Goal: Task Accomplishment & Management: Manage account settings

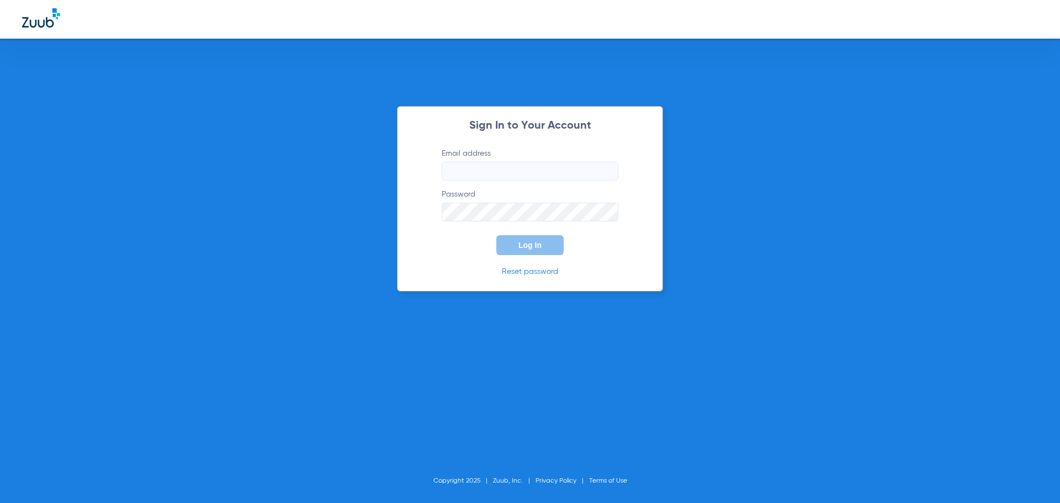
type input "[EMAIL_ADDRESS][DOMAIN_NAME]"
click at [519, 242] on span "Log In" at bounding box center [529, 245] width 23 height 9
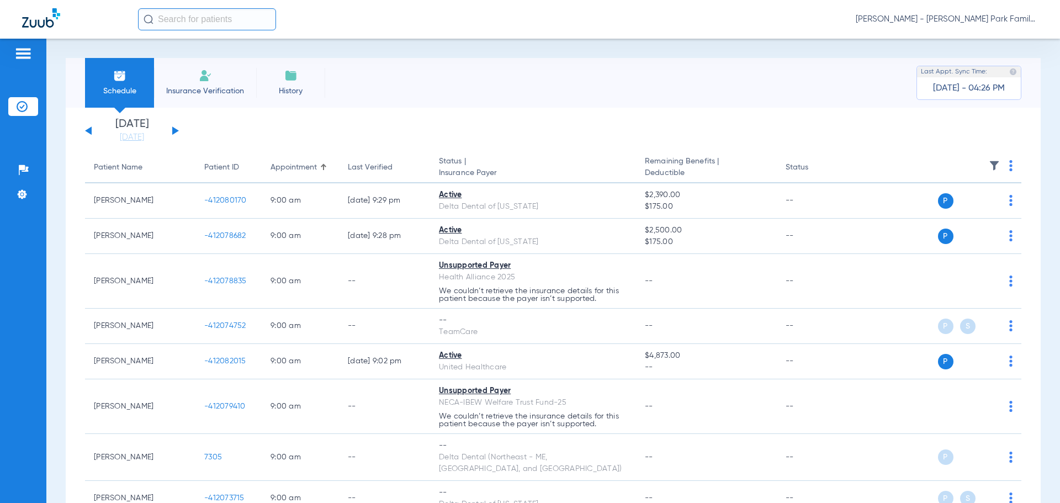
click at [989, 164] on img at bounding box center [994, 165] width 11 height 11
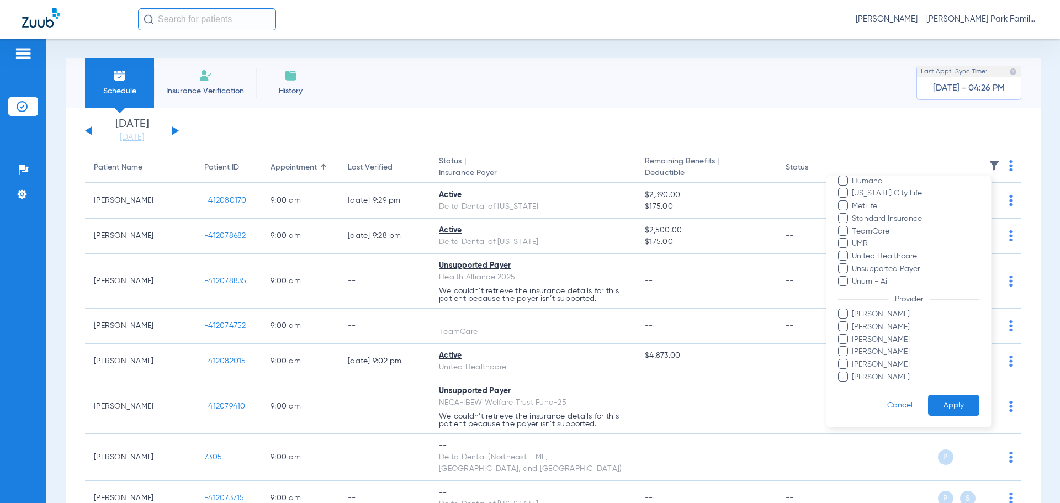
scroll to position [289, 0]
click at [873, 352] on span "[PERSON_NAME]" at bounding box center [915, 352] width 128 height 12
click at [853, 359] on input "[PERSON_NAME]" at bounding box center [853, 359] width 0 height 0
click at [942, 397] on button "Apply" at bounding box center [953, 405] width 51 height 22
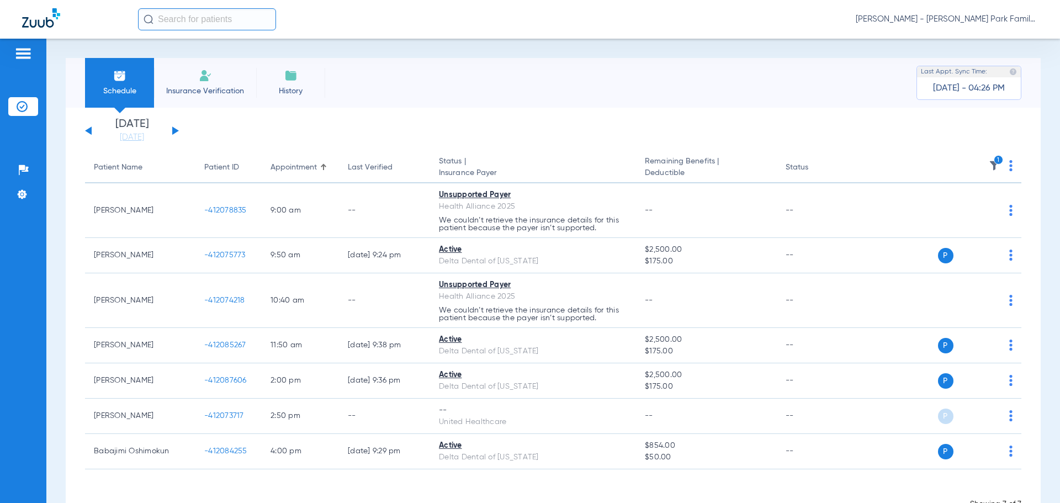
click at [172, 130] on div "[DATE] [DATE] [DATE] [DATE] [DATE] [DATE] [DATE] [DATE] [DATE] [DATE] [DATE] [D…" at bounding box center [132, 131] width 94 height 24
click at [173, 129] on button at bounding box center [175, 130] width 7 height 8
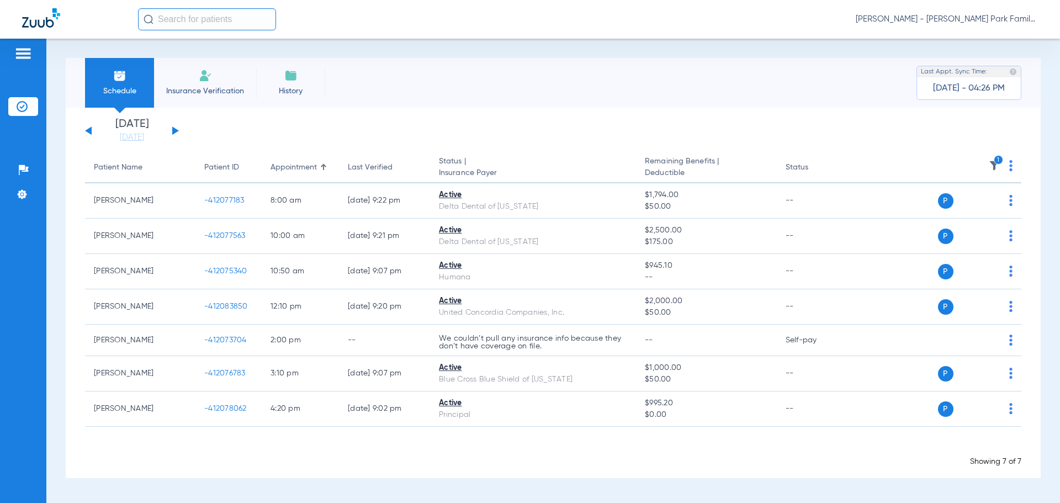
click at [997, 166] on img at bounding box center [994, 165] width 11 height 11
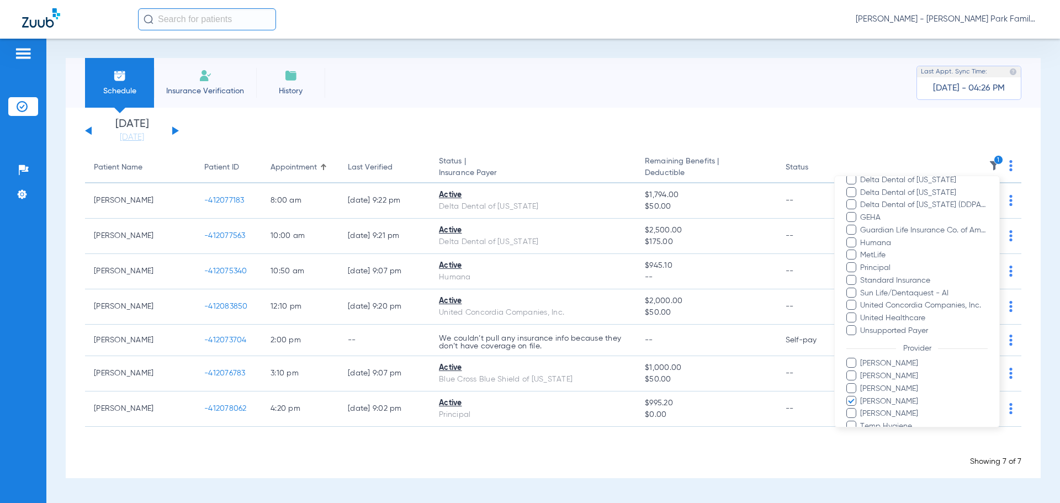
scroll to position [277, 0]
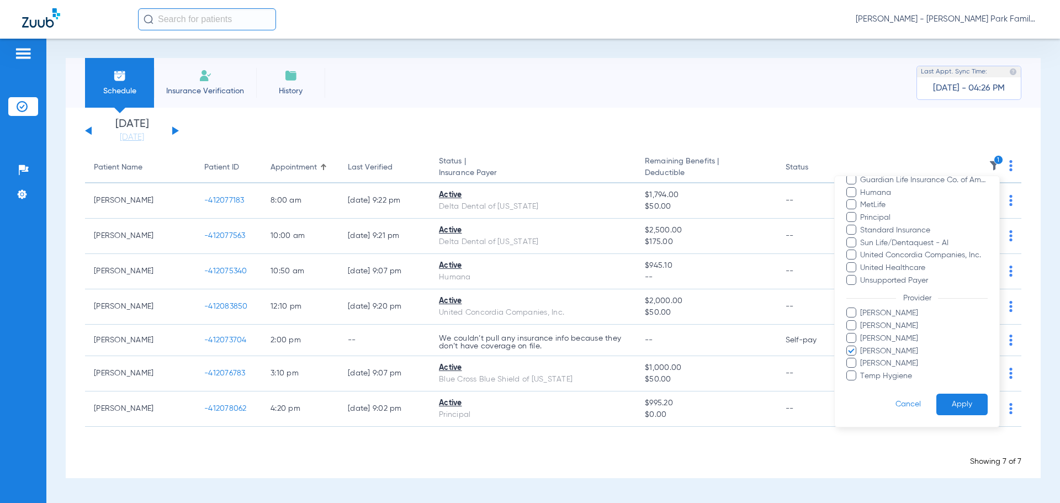
click at [886, 352] on span "[PERSON_NAME]" at bounding box center [923, 352] width 128 height 12
click at [862, 359] on input "[PERSON_NAME]" at bounding box center [862, 359] width 0 height 0
click at [884, 375] on span "Temp Hygiene" at bounding box center [923, 376] width 128 height 12
click at [862, 384] on input "Temp Hygiene" at bounding box center [862, 384] width 0 height 0
click at [954, 401] on button "Apply" at bounding box center [961, 405] width 51 height 22
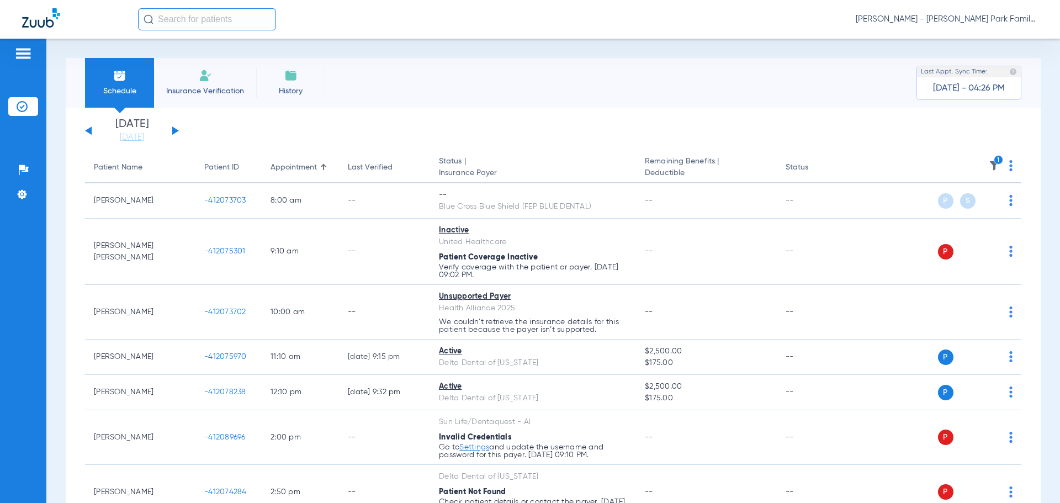
click at [984, 155] on th "1" at bounding box center [936, 167] width 171 height 31
click at [989, 163] on img at bounding box center [994, 165] width 11 height 11
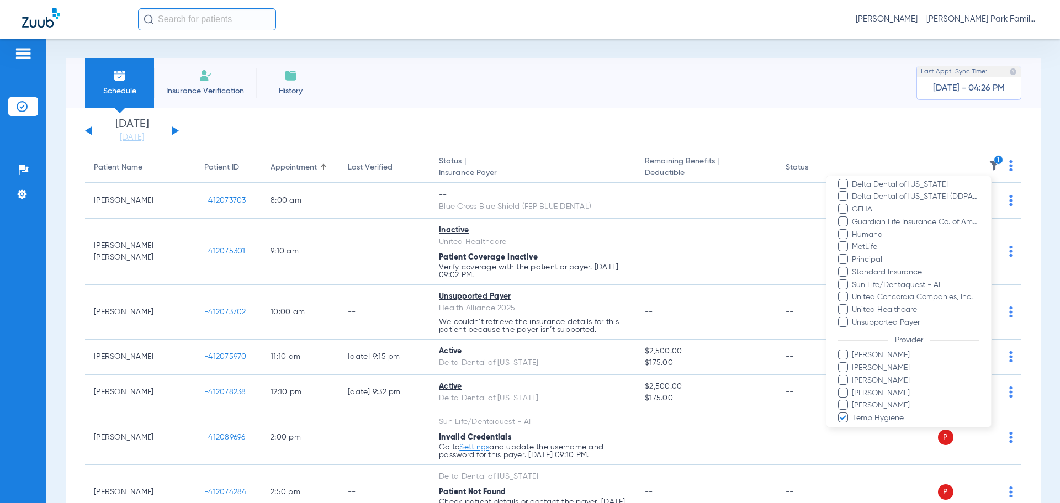
scroll to position [277, 0]
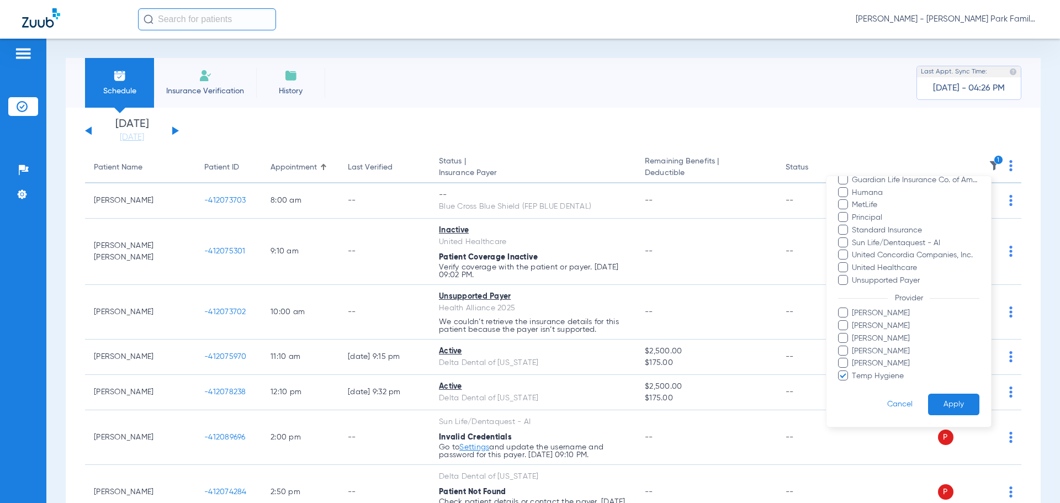
click at [884, 381] on span "Temp Hygiene" at bounding box center [915, 376] width 128 height 12
click at [853, 384] on input "Temp Hygiene" at bounding box center [853, 384] width 0 height 0
click at [864, 352] on span "[PERSON_NAME]" at bounding box center [915, 352] width 128 height 12
click at [853, 359] on input "[PERSON_NAME]" at bounding box center [853, 359] width 0 height 0
click at [938, 394] on button "Apply" at bounding box center [953, 405] width 51 height 22
